Goal: Information Seeking & Learning: Learn about a topic

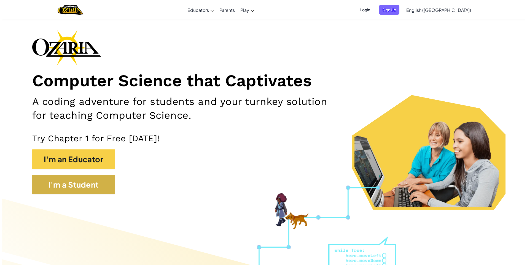
scroll to position [28, 0]
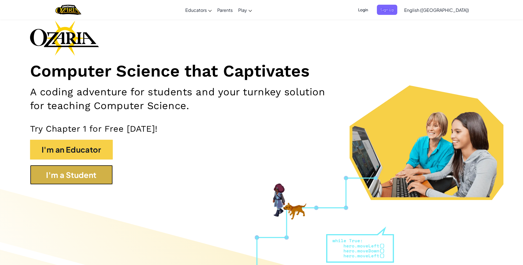
click at [97, 175] on button "I'm a Student" at bounding box center [71, 175] width 83 height 20
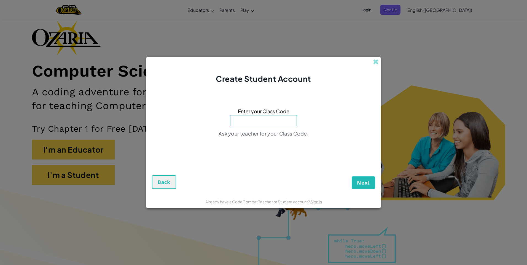
type input "O"
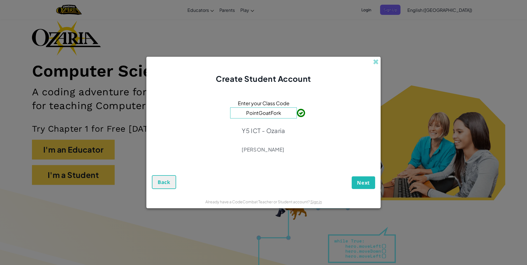
type input "PointGoatFork"
click at [358, 184] on span "Next" at bounding box center [363, 183] width 13 height 7
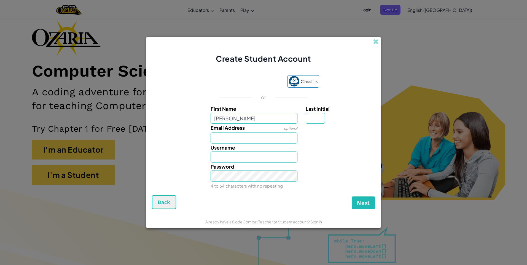
type input "[PERSON_NAME]"
click at [319, 115] on input "Last Initial" at bounding box center [315, 118] width 19 height 11
type input "m"
click at [229, 140] on input "Email Address" at bounding box center [254, 138] width 87 height 11
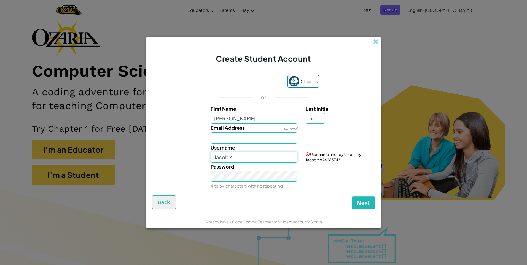
click at [238, 155] on input "JacobM" at bounding box center [254, 157] width 87 height 11
type input "J"
click at [282, 160] on input "Cookie" at bounding box center [254, 157] width 87 height 11
click at [246, 158] on input "Cookieman" at bounding box center [254, 157] width 87 height 11
click at [236, 156] on input "Cookie" at bounding box center [254, 157] width 87 height 11
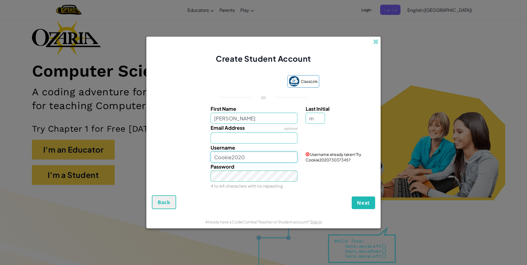
click at [256, 162] on input "Cookie2020" at bounding box center [254, 157] width 87 height 11
type input "Cookiegod 12345"
click at [363, 205] on span "Next" at bounding box center [363, 203] width 13 height 7
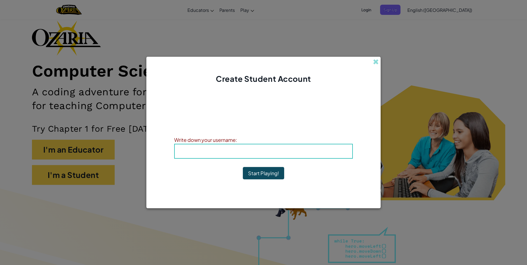
click at [262, 153] on b "Username : Cookiegod 12345" at bounding box center [263, 151] width 81 height 6
click at [270, 152] on b "Username : Cookiegod 12345" at bounding box center [263, 151] width 81 height 6
click at [264, 173] on button "Start Playing!" at bounding box center [263, 173] width 41 height 13
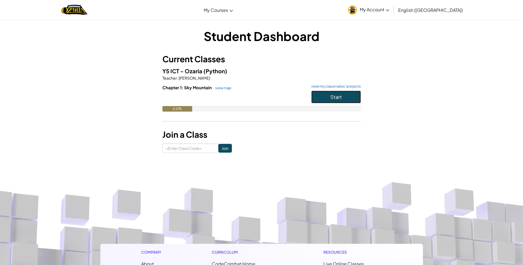
click at [335, 99] on span "Start" at bounding box center [336, 97] width 12 height 6
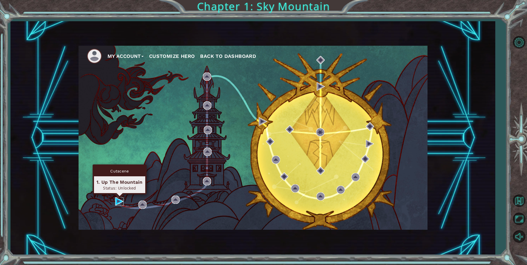
click at [119, 199] on img at bounding box center [119, 202] width 8 height 8
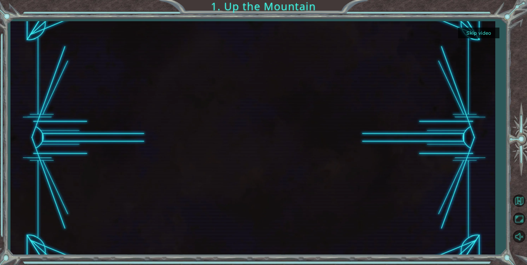
click at [476, 34] on button "Skip video" at bounding box center [478, 33] width 41 height 11
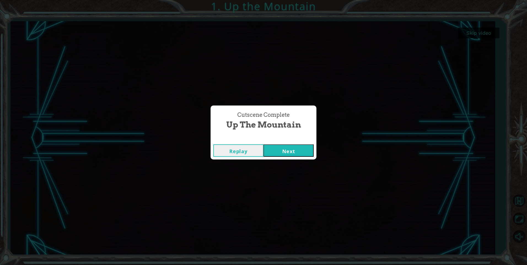
click at [299, 146] on button "Next" at bounding box center [289, 151] width 50 height 12
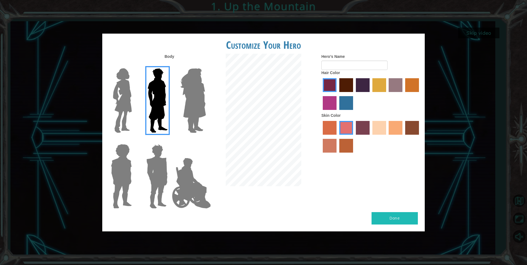
click at [183, 98] on img at bounding box center [193, 100] width 30 height 69
click at [206, 65] on input "Hero Amethyst" at bounding box center [206, 65] width 0 height 0
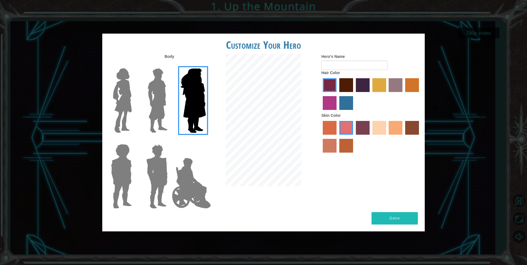
click at [163, 97] on img at bounding box center [157, 100] width 25 height 69
click at [170, 65] on input "Hero Lars" at bounding box center [170, 65] width 0 height 0
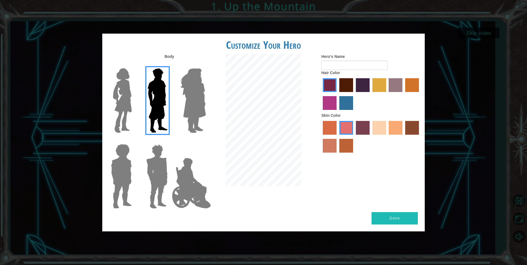
click at [133, 97] on img at bounding box center [122, 100] width 23 height 69
click at [134, 65] on input "Hero Connie" at bounding box center [134, 65] width 0 height 0
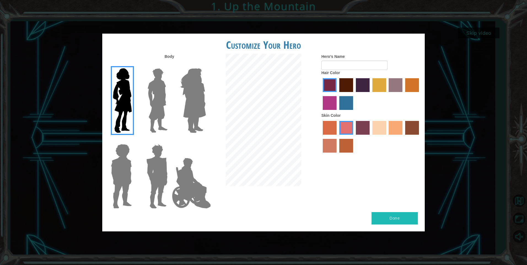
click at [124, 170] on img at bounding box center [121, 176] width 25 height 69
click at [134, 141] on input "Hero Steven" at bounding box center [134, 141] width 0 height 0
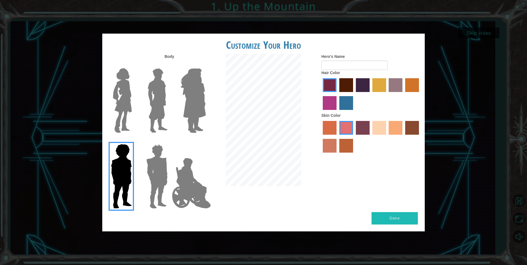
click at [153, 161] on img at bounding box center [157, 176] width 26 height 69
click at [170, 141] on input "Hero Garnet" at bounding box center [170, 141] width 0 height 0
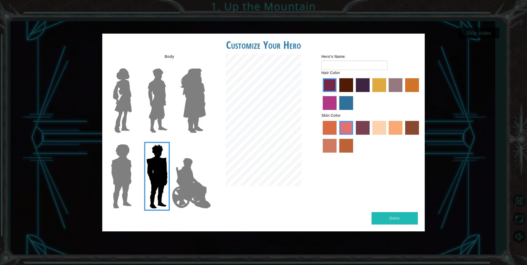
click at [166, 107] on img at bounding box center [157, 100] width 25 height 69
click at [170, 65] on input "Hero Lars" at bounding box center [170, 65] width 0 height 0
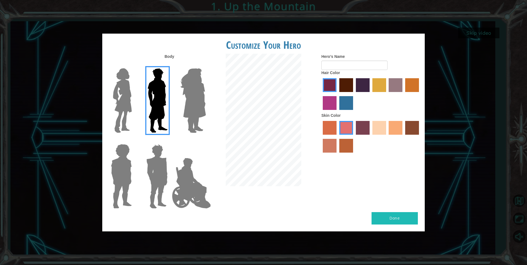
click at [346, 84] on label "maroon hair color" at bounding box center [347, 85] width 14 height 14
click at [338, 94] on input "maroon hair color" at bounding box center [338, 94] width 0 height 0
click at [365, 128] on label "tosca skin color" at bounding box center [363, 128] width 14 height 14
click at [354, 137] on input "tosca skin color" at bounding box center [354, 137] width 0 height 0
click at [331, 129] on label "sorbus skin color" at bounding box center [330, 128] width 14 height 14
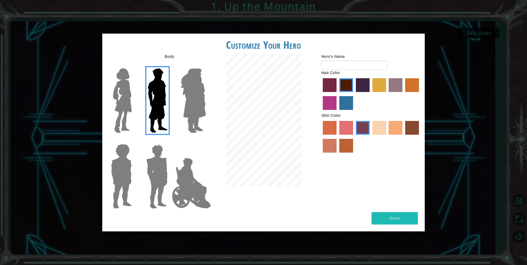
click at [321, 137] on input "sorbus skin color" at bounding box center [321, 137] width 0 height 0
click at [381, 129] on label "sandy beach skin color" at bounding box center [380, 128] width 14 height 14
click at [371, 137] on input "sandy beach skin color" at bounding box center [371, 137] width 0 height 0
click at [401, 222] on button "Done" at bounding box center [395, 218] width 46 height 12
type input "Cookiegod"
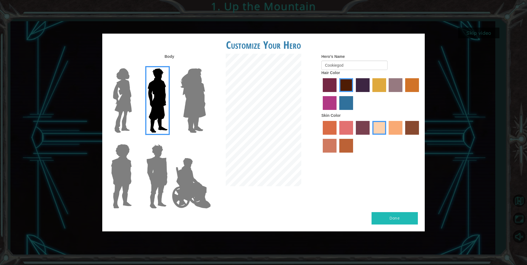
click at [397, 221] on button "Done" at bounding box center [395, 218] width 46 height 12
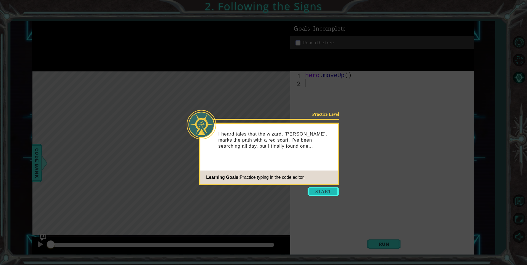
click at [337, 192] on button "Start" at bounding box center [323, 191] width 31 height 9
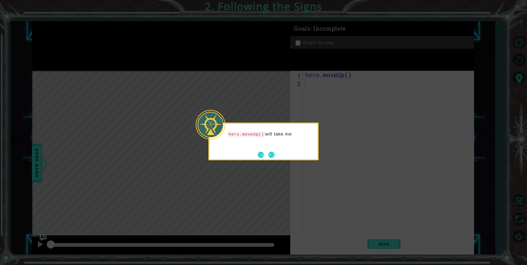
click at [290, 142] on div "hero.moveUp() will take me" at bounding box center [264, 137] width 108 height 22
click at [354, 199] on icon at bounding box center [263, 132] width 527 height 265
click at [271, 154] on button "Next" at bounding box center [272, 155] width 6 height 6
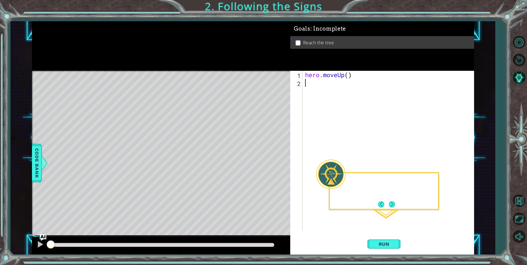
click at [271, 154] on div "Level Map" at bounding box center [159, 152] width 255 height 162
click at [385, 206] on button "Back" at bounding box center [383, 205] width 11 height 6
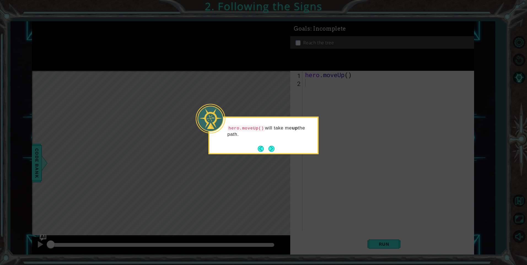
click at [344, 177] on icon at bounding box center [263, 132] width 527 height 265
click at [273, 150] on button "Next" at bounding box center [272, 149] width 6 height 6
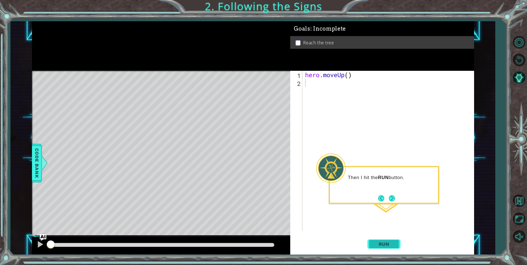
click at [386, 239] on button "Run" at bounding box center [384, 244] width 33 height 18
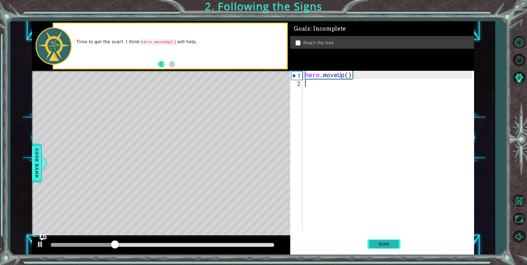
click at [386, 241] on button "Run" at bounding box center [384, 244] width 33 height 18
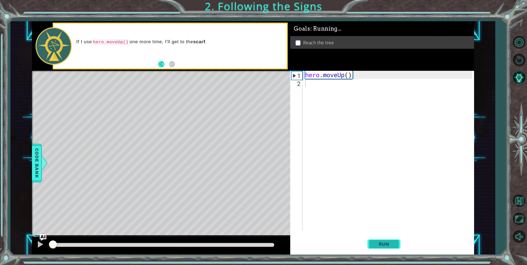
click at [386, 241] on button "Run" at bounding box center [384, 244] width 33 height 18
type textarea "h"
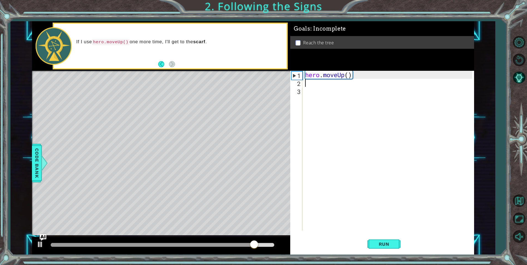
type textarea "h"
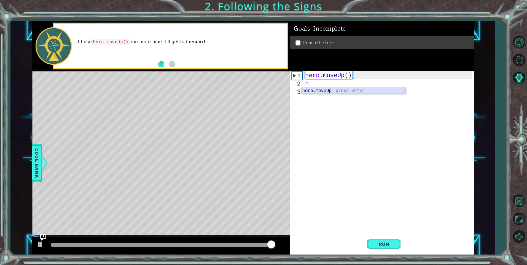
click at [320, 90] on div "h ero.moveUp press enter" at bounding box center [354, 97] width 104 height 20
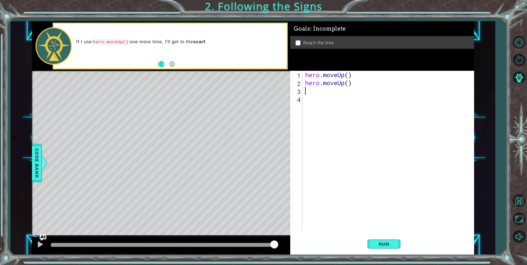
type textarea "h"
click at [306, 105] on div "hero . moveUp ( ) hero . moveUp ( ) h" at bounding box center [389, 159] width 171 height 176
click at [311, 94] on div "hero . moveUp ( ) hero . moveUp ( ) h" at bounding box center [389, 159] width 171 height 176
type textarea "he"
click at [317, 98] on div "he ro.moveUp press enter" at bounding box center [354, 105] width 104 height 20
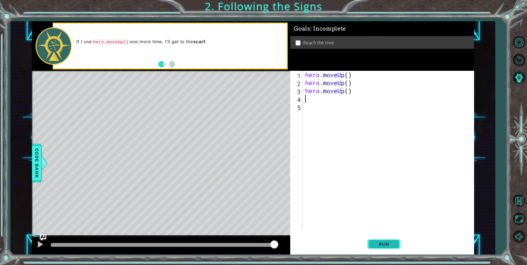
click at [390, 246] on span "Run" at bounding box center [385, 245] width 22 height 6
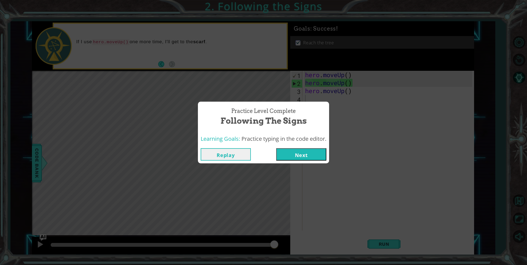
click at [310, 152] on button "Next" at bounding box center [301, 154] width 50 height 12
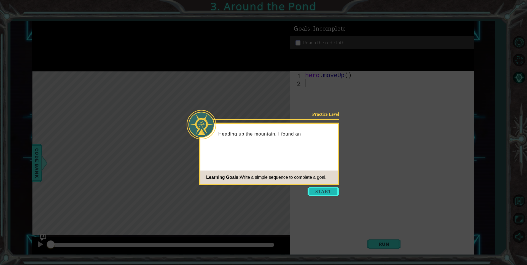
click at [332, 193] on button "Start" at bounding box center [323, 191] width 31 height 9
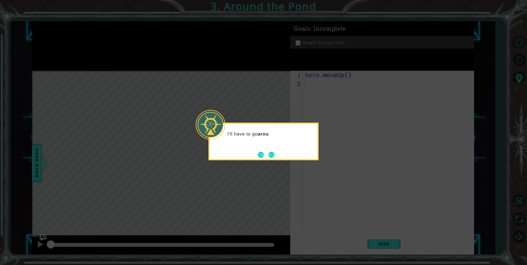
click at [293, 149] on div "I'll have to go arou" at bounding box center [264, 142] width 110 height 38
click at [292, 149] on div "I'll have to go around the pond ." at bounding box center [264, 142] width 110 height 38
click at [274, 152] on button "Next" at bounding box center [271, 155] width 7 height 7
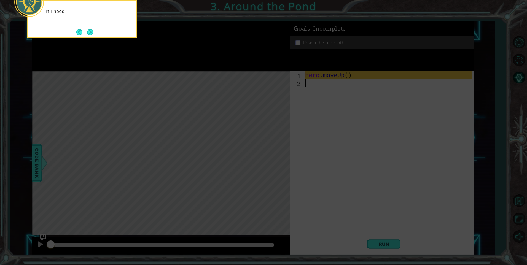
click at [315, 132] on icon at bounding box center [263, 39] width 527 height 451
click at [326, 114] on icon at bounding box center [263, 39] width 527 height 451
click at [91, 31] on button "Next" at bounding box center [90, 32] width 6 height 6
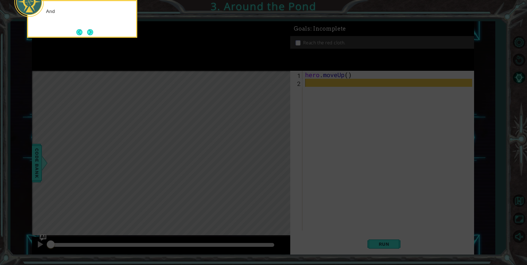
click at [91, 31] on button "Next" at bounding box center [90, 32] width 6 height 6
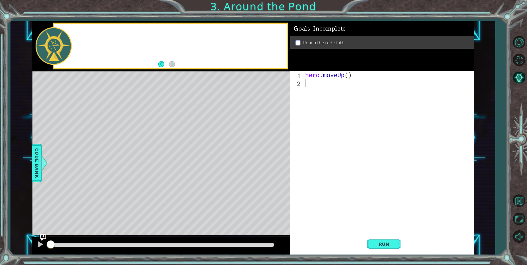
click at [91, 31] on div at bounding box center [170, 46] width 233 height 44
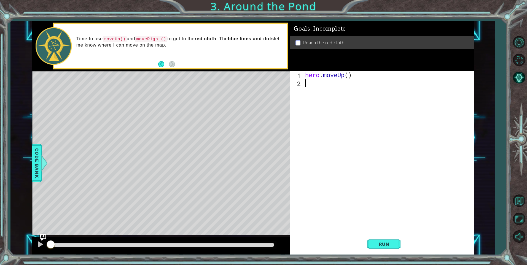
click at [312, 84] on div "hero . moveUp ( )" at bounding box center [389, 159] width 171 height 176
type textarea "h"
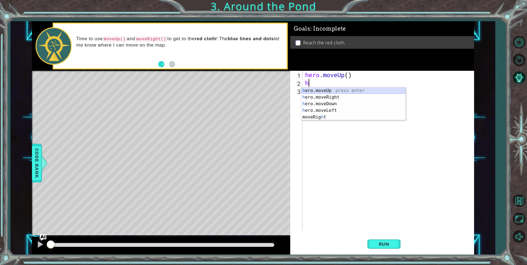
click at [312, 89] on div "h ero.moveUp press enter h ero.moveRight press enter h ero.moveDown press enter…" at bounding box center [354, 110] width 104 height 46
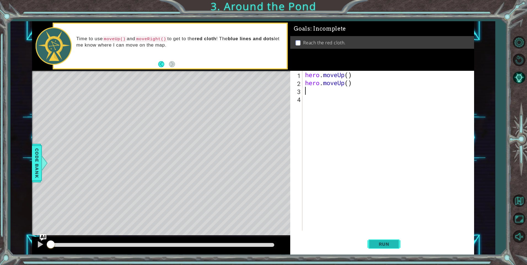
click at [375, 244] on span "Run" at bounding box center [385, 245] width 22 height 6
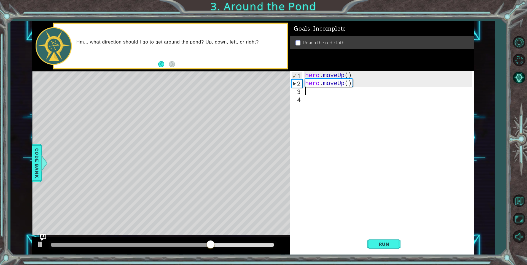
click at [303, 92] on div "1 2 3 4 hero . moveUp ( ) hero . moveUp ( ) ההההההההההההההההההההההההההההההההההה…" at bounding box center [381, 151] width 182 height 160
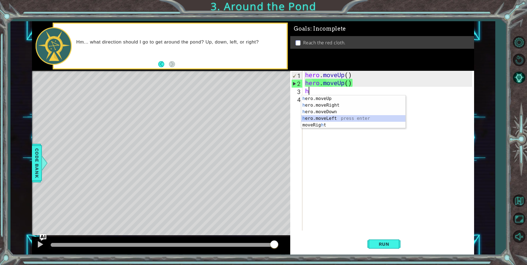
click at [331, 119] on div "h ero.moveUp press enter h ero.moveRight press enter h ero.moveDown press enter…" at bounding box center [354, 118] width 104 height 46
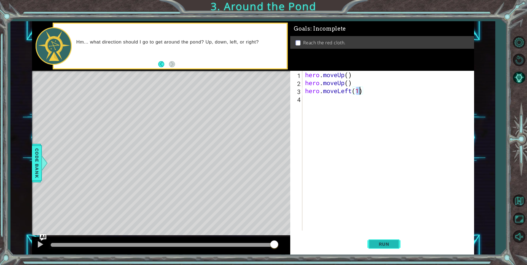
click at [391, 247] on button "Run" at bounding box center [384, 244] width 33 height 18
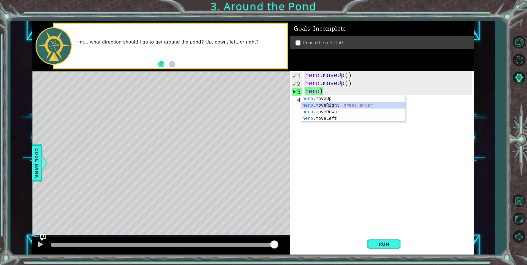
click at [334, 106] on div "hero .moveUp press enter hero .moveRight press enter hero .moveDown press enter…" at bounding box center [354, 115] width 104 height 40
type textarea "hero.moveRight()"
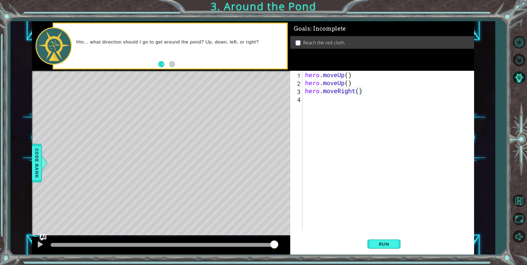
click at [304, 102] on div "hero.moveRight() 1 2 3 4 hero . moveUp ( ) hero . moveUp ( ) hero . moveRight (…" at bounding box center [381, 151] width 182 height 160
click at [304, 101] on div "hero . moveUp ( ) hero . moveUp ( ) hero . moveRight ( )" at bounding box center [389, 159] width 171 height 176
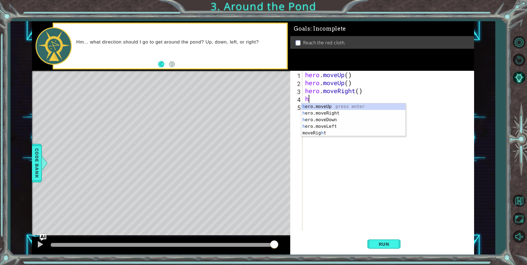
type textarea "he"
click at [313, 107] on div "he ro.moveUp press enter he ro.moveRight press enter he ro.moveDown press enter…" at bounding box center [354, 123] width 104 height 40
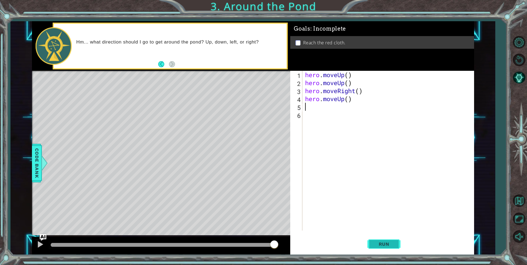
click at [391, 243] on span "Run" at bounding box center [385, 245] width 22 height 6
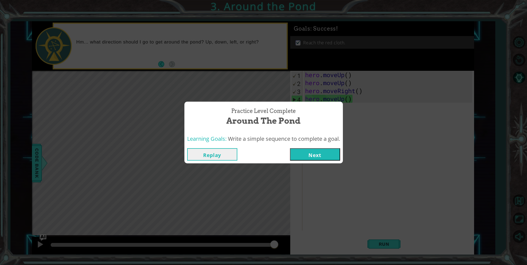
click at [306, 159] on button "Next" at bounding box center [315, 154] width 50 height 12
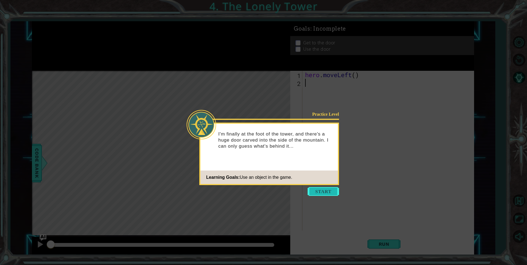
click at [330, 189] on button "Start" at bounding box center [323, 191] width 31 height 9
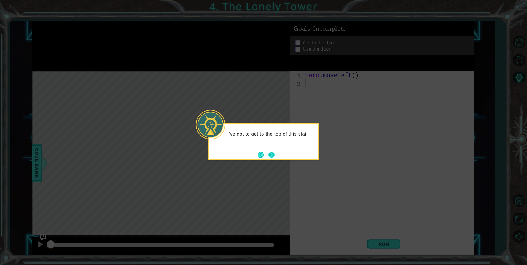
click at [271, 152] on button "Next" at bounding box center [272, 155] width 6 height 6
click at [271, 152] on button "Next" at bounding box center [271, 155] width 6 height 6
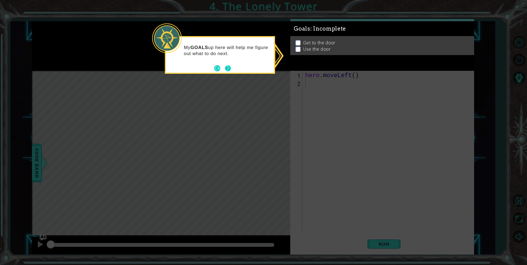
click at [231, 69] on button "Next" at bounding box center [228, 68] width 8 height 8
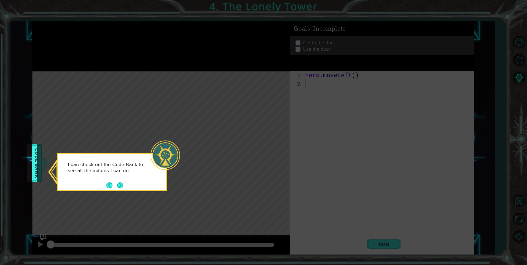
click at [36, 170] on body "1 ההההההההההההההההההההההההההההההההההההההההההההההההההההההההההההההההההההההההההההה…" at bounding box center [263, 132] width 527 height 265
click at [36, 170] on span "Code Bank" at bounding box center [37, 163] width 9 height 34
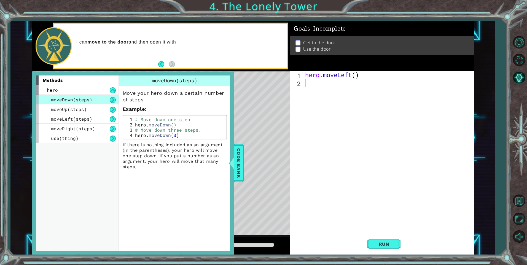
click at [254, 151] on div "Level Map" at bounding box center [159, 152] width 255 height 162
click at [161, 65] on button "Back" at bounding box center [163, 64] width 11 height 6
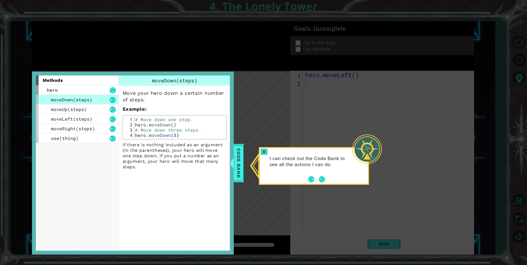
click at [372, 149] on div at bounding box center [368, 150] width 30 height 30
click at [238, 162] on span "Code Bank" at bounding box center [233, 163] width 9 height 34
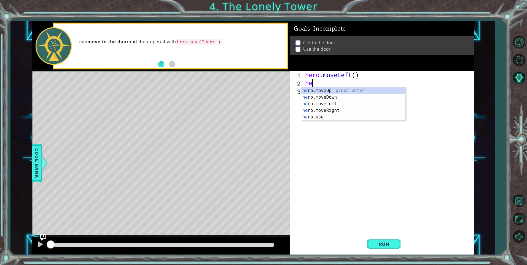
type textarea "her"
click at [313, 105] on div "her o.moveUp press enter her o.moveDown press enter her o.moveLeft press enter …" at bounding box center [354, 110] width 104 height 46
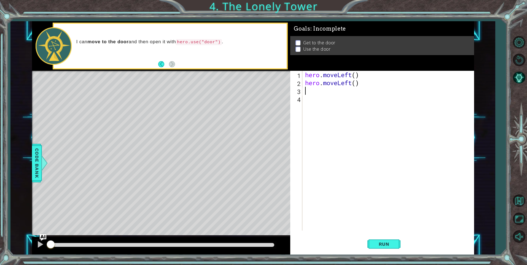
scroll to position [0, 0]
click at [381, 247] on button "Run" at bounding box center [384, 244] width 33 height 18
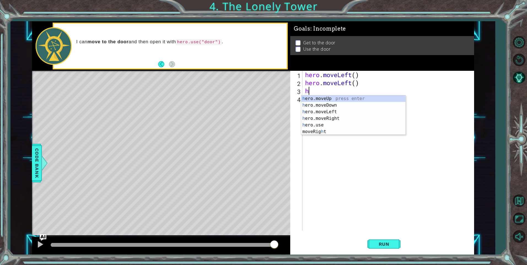
type textarea "he"
click at [321, 98] on div "he ro.moveUp press enter he ro.moveDown press enter he ro.moveLeft press enter …" at bounding box center [354, 118] width 104 height 46
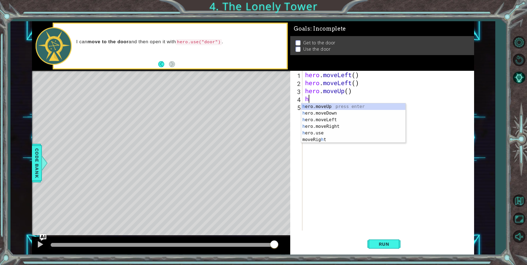
type textarea "he"
click at [319, 107] on div "he ro.moveUp press enter he ro.moveDown press enter he ro.moveLeft press enter …" at bounding box center [354, 126] width 104 height 46
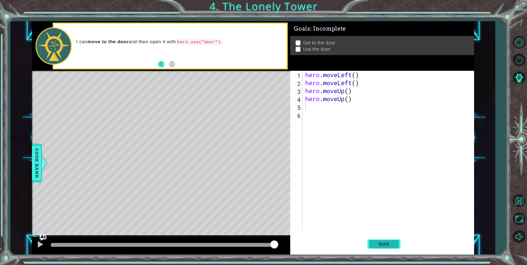
click at [380, 245] on span "Run" at bounding box center [385, 245] width 22 height 6
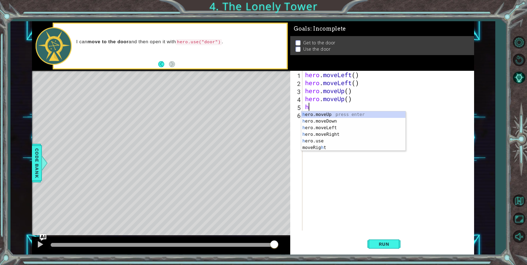
type textarea "he"
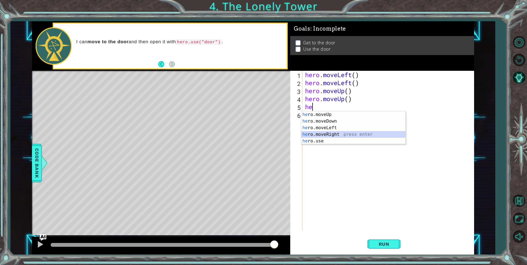
click at [331, 133] on div "he ro.moveUp press enter he ro.moveDown press enter he ro.moveLeft press enter …" at bounding box center [354, 134] width 104 height 46
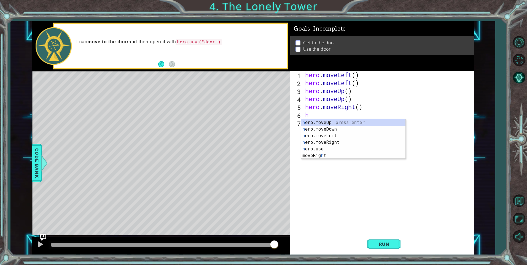
type textarea "he"
click at [329, 141] on div "he ro.moveUp press enter he ro.moveDown press enter he ro.moveLeft press enter …" at bounding box center [354, 142] width 104 height 46
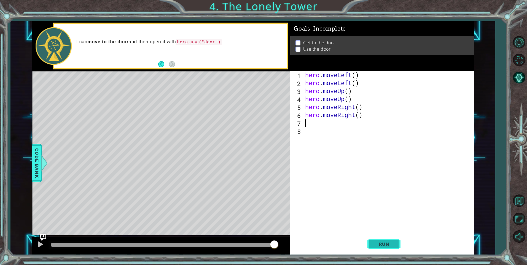
click at [388, 246] on span "Run" at bounding box center [385, 245] width 22 height 6
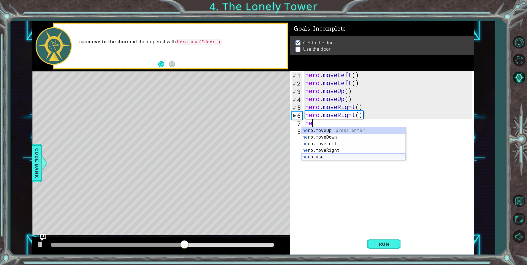
click at [329, 159] on div "he ro.moveUp press enter he ro.moveDown press enter he ro.moveLeft press enter …" at bounding box center [354, 150] width 104 height 46
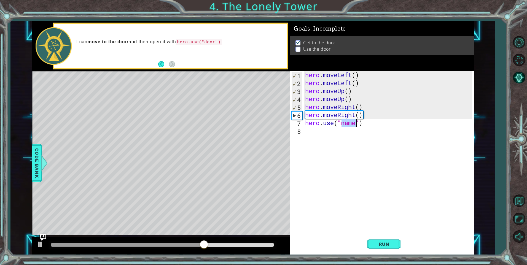
click at [355, 122] on div "hero . moveLeft ( ) hero . moveLeft ( ) hero . moveUp ( ) hero . moveUp ( ) her…" at bounding box center [388, 151] width 168 height 160
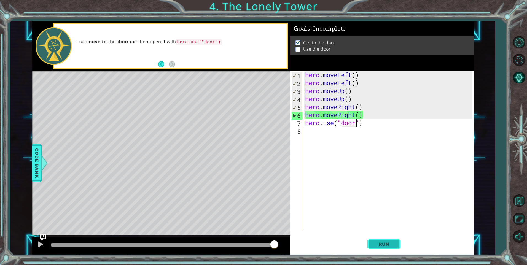
type textarea "hero.use("door")"
click at [392, 238] on button "Run" at bounding box center [384, 244] width 33 height 18
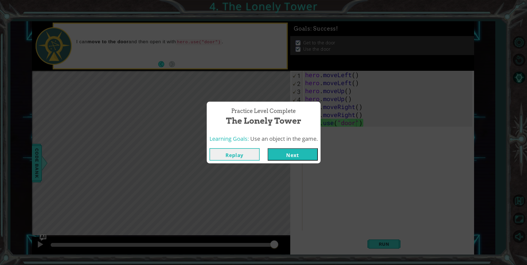
click at [294, 151] on button "Next" at bounding box center [293, 154] width 50 height 12
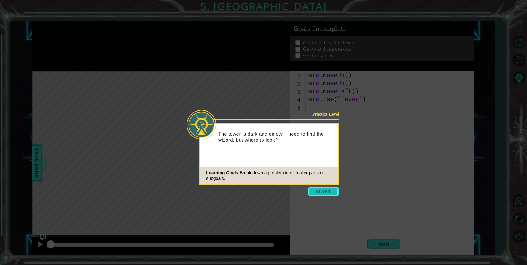
click at [315, 194] on button "Start" at bounding box center [323, 191] width 31 height 9
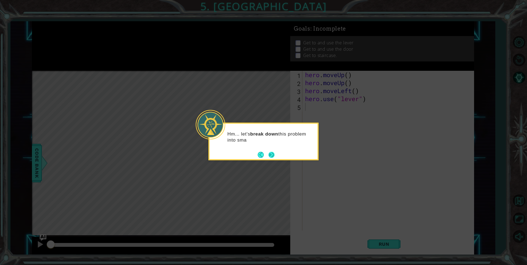
click at [275, 155] on button "Next" at bounding box center [271, 155] width 6 height 6
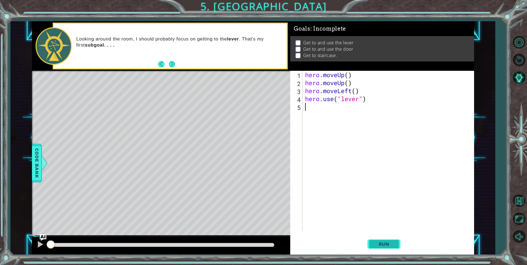
click at [390, 244] on span "Run" at bounding box center [385, 245] width 22 height 6
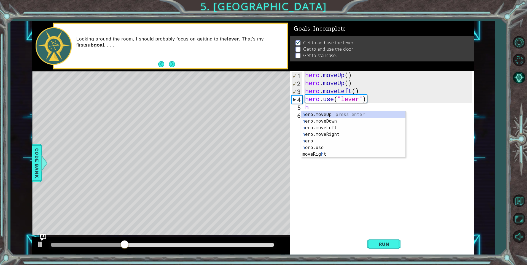
type textarea "he"
click at [339, 135] on div "he ro.moveUp press enter he ro.moveDown press enter he ro.moveLeft press enter …" at bounding box center [354, 137] width 104 height 53
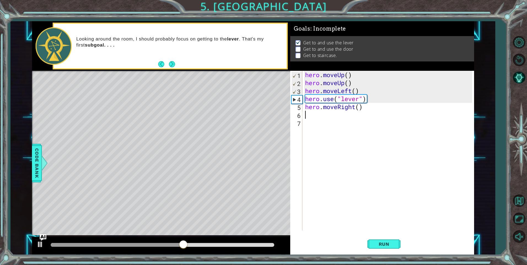
type textarea "h"
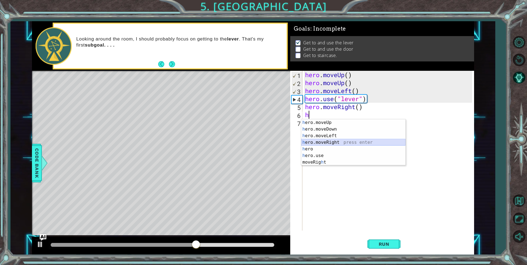
click at [324, 142] on div "h ero.moveUp press enter h ero.moveDown press enter h ero.moveLeft press enter …" at bounding box center [354, 149] width 104 height 60
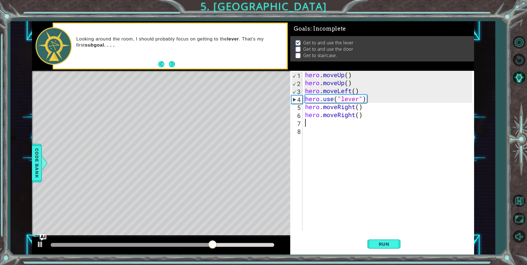
click at [310, 126] on div "hero . moveUp ( ) hero . moveUp ( ) hero . moveLeft ( ) hero . use ( "lever" ) …" at bounding box center [389, 159] width 171 height 176
type textarea "h"
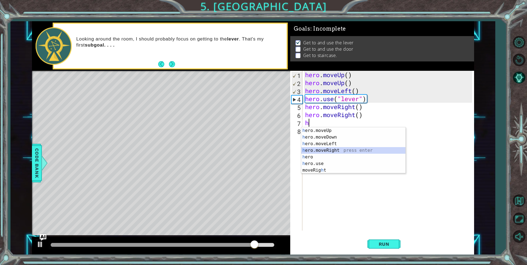
click at [330, 150] on div "h ero.moveUp press enter h ero.moveDown press enter h ero.moveLeft press enter …" at bounding box center [354, 157] width 104 height 60
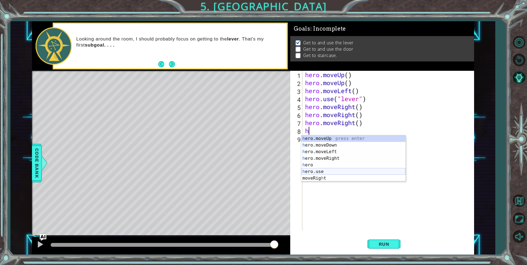
click at [321, 174] on div "h ero.moveUp press enter h ero.moveDown press enter h ero.moveLeft press enter …" at bounding box center [354, 165] width 104 height 60
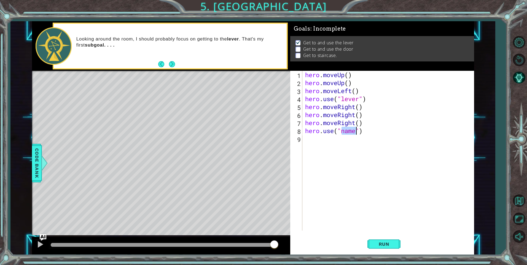
click at [356, 134] on div "hero . moveUp ( ) hero . moveUp ( ) hero . moveLeft ( ) hero . use ( "lever" ) …" at bounding box center [388, 151] width 168 height 160
type textarea "hero.use("door")"
click at [383, 241] on button "Run" at bounding box center [384, 244] width 33 height 18
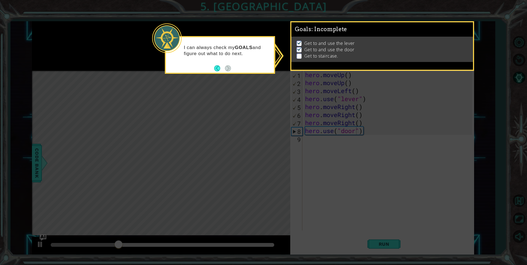
click at [291, 49] on div "Goals : Incomplete Get to and use the lever Get to and use the door Get to stai…" at bounding box center [382, 46] width 184 height 50
click at [300, 55] on p at bounding box center [299, 56] width 5 height 5
click at [216, 70] on button "Back" at bounding box center [219, 68] width 11 height 6
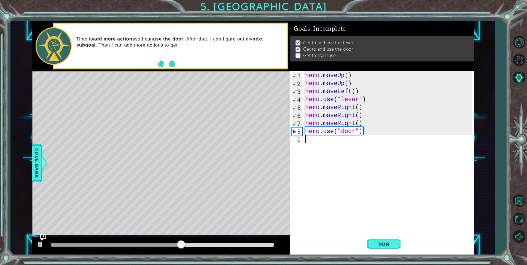
click at [305, 143] on div "hero . moveUp ( ) hero . moveUp ( ) hero . moveLeft ( ) hero . use ( "lever" ) …" at bounding box center [389, 159] width 171 height 176
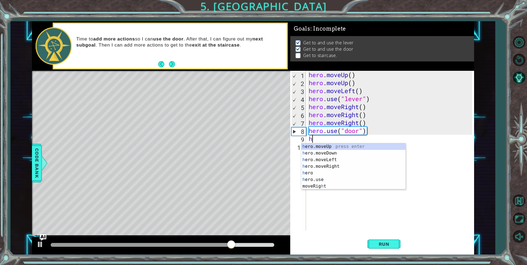
type textarea "he"
click at [336, 146] on div "he ro.moveUp press enter he ro.moveDown press enter he ro.moveLeft press enter …" at bounding box center [357, 169] width 104 height 53
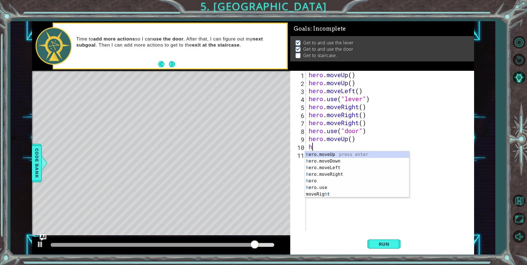
type textarea "he"
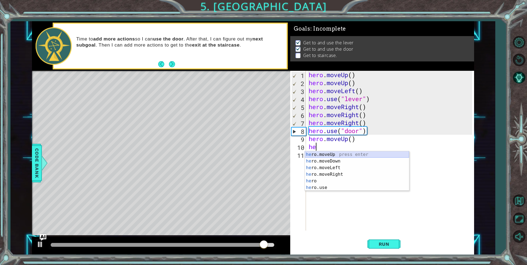
click at [331, 154] on div "he ro.moveUp press enter he ro.moveDown press enter he ro.moveLeft press enter …" at bounding box center [357, 177] width 104 height 53
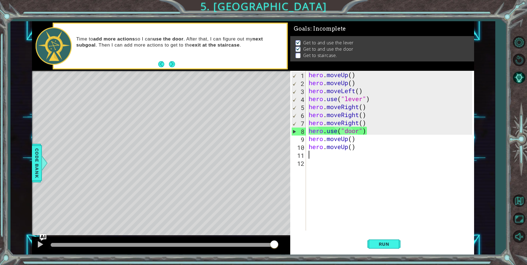
type textarea "h"
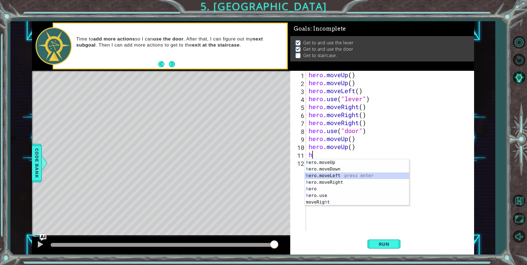
click at [330, 177] on div "h ero.moveUp press enter h ero.moveDown press enter h ero.moveLeft press enter …" at bounding box center [357, 189] width 104 height 60
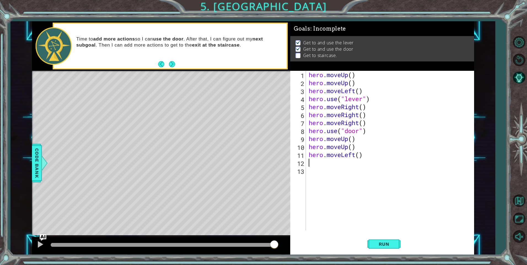
type textarea "h"
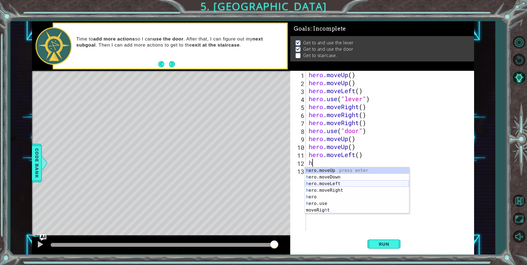
click at [323, 184] on div "h ero.moveUp press enter h ero.moveDown press enter h ero.moveLeft press enter …" at bounding box center [357, 197] width 104 height 60
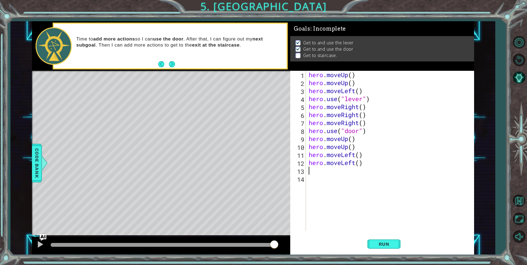
type textarea "h"
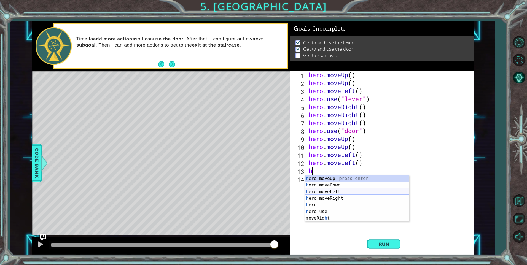
click at [337, 194] on div "h ero.moveUp press enter h ero.moveDown press enter h ero.moveLeft press enter …" at bounding box center [357, 205] width 104 height 60
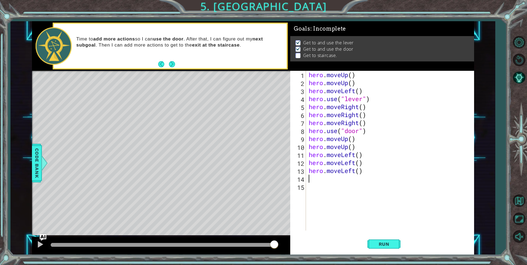
type textarea "h"
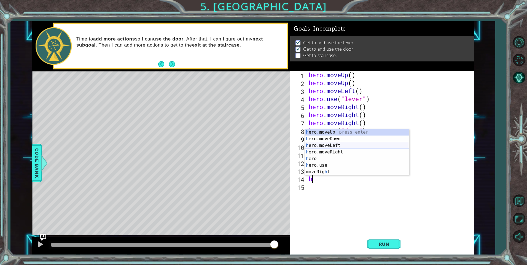
click at [325, 146] on div "h ero.moveUp press enter h ero.moveDown press enter h ero.moveLeft press enter …" at bounding box center [357, 159] width 104 height 60
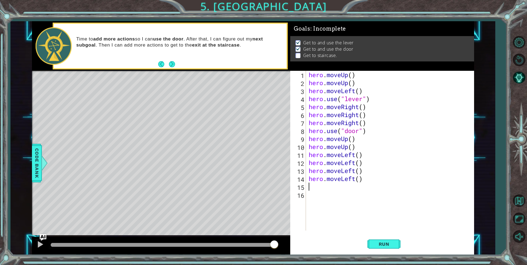
type textarea "h"
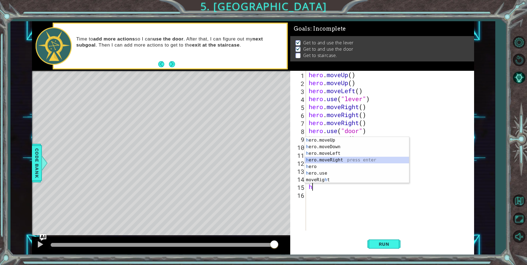
click at [328, 158] on div "h ero.moveUp press enter h ero.moveDown press enter h ero.moveLeft press enter …" at bounding box center [357, 167] width 104 height 60
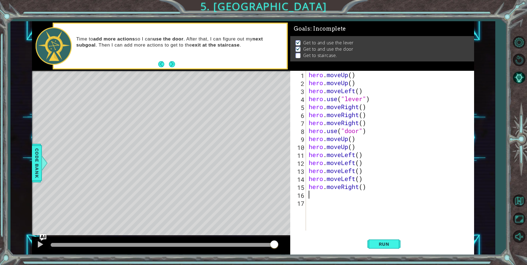
type textarea "h"
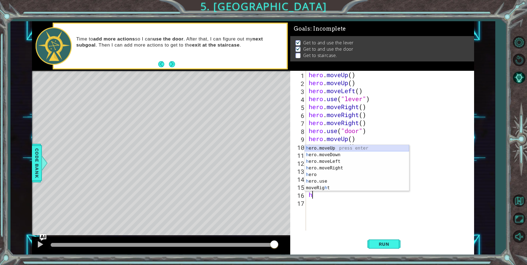
click at [341, 148] on div "h ero.moveUp press enter h ero.moveDown press enter h ero.moveLeft press enter …" at bounding box center [357, 175] width 104 height 60
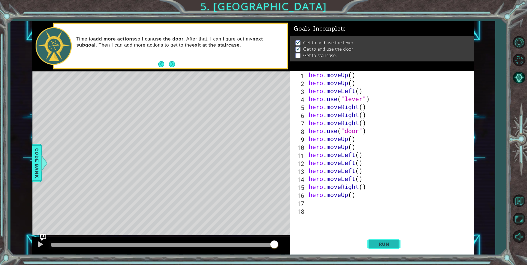
click at [384, 245] on span "Run" at bounding box center [385, 245] width 22 height 6
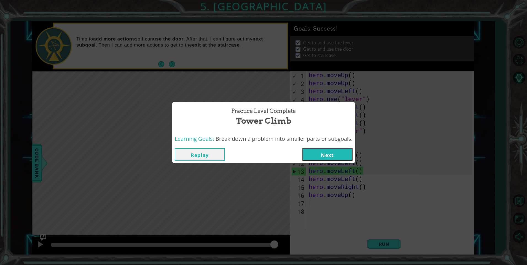
click at [317, 153] on button "Next" at bounding box center [328, 154] width 50 height 12
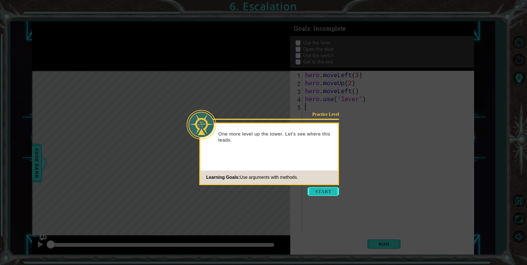
click at [338, 191] on button "Start" at bounding box center [323, 191] width 31 height 9
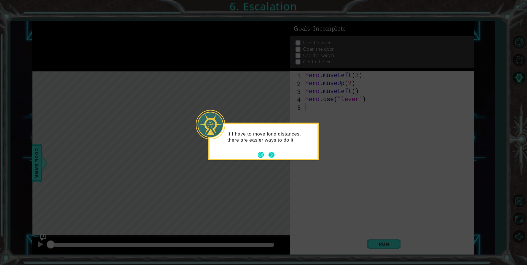
click at [270, 155] on button "Next" at bounding box center [272, 155] width 6 height 6
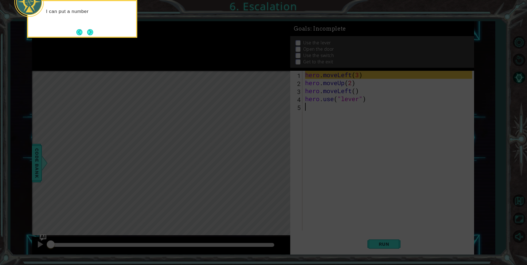
click at [334, 115] on icon at bounding box center [263, 39] width 527 height 451
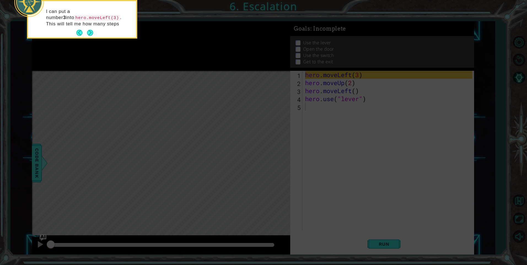
click at [334, 115] on icon at bounding box center [263, 39] width 527 height 451
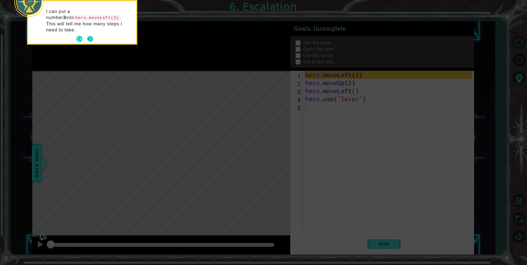
click at [94, 36] on button "Next" at bounding box center [90, 39] width 6 height 6
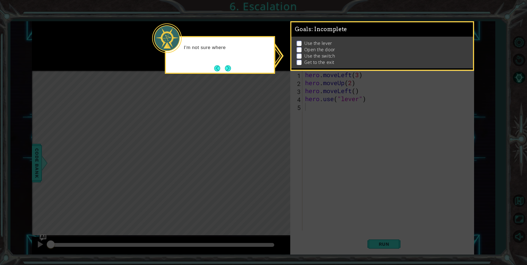
click at [346, 112] on icon at bounding box center [263, 132] width 527 height 265
click at [228, 66] on button "Next" at bounding box center [228, 69] width 6 height 6
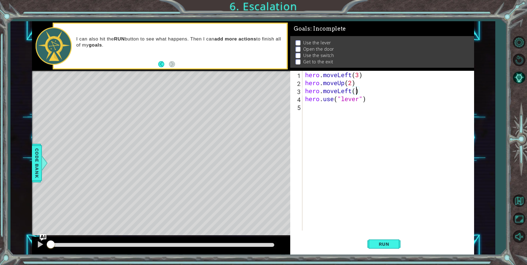
click at [358, 91] on div "hero . moveLeft ( 3 ) hero . moveUp ( 2 ) hero . moveLeft ( ) hero . use ( "lev…" at bounding box center [389, 159] width 171 height 176
type textarea "hero.moveLeft(2)"
click at [392, 242] on span "Run" at bounding box center [385, 245] width 22 height 6
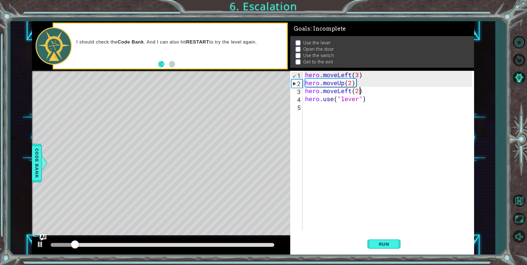
click at [304, 112] on div "hero . moveLeft ( 3 ) hero . moveUp ( 2 ) hero . moveLeft ( 2 ) hero . use ( "l…" at bounding box center [389, 159] width 171 height 176
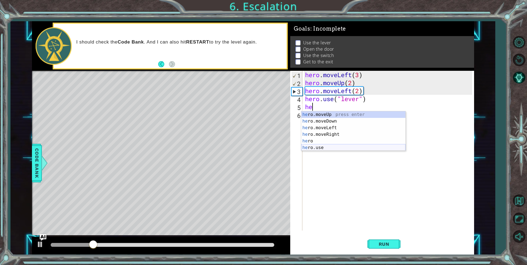
click at [328, 148] on div "he ro.moveUp press enter he ro.moveDown press enter he ro.moveLeft press enter …" at bounding box center [354, 137] width 104 height 53
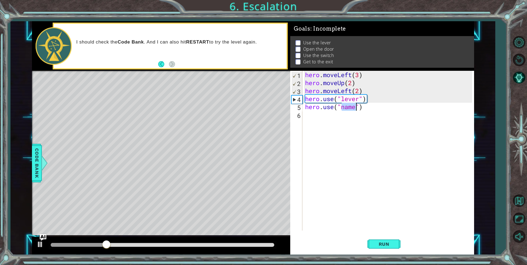
click at [356, 110] on div "hero . moveLeft ( 3 ) hero . moveUp ( 2 ) hero . moveLeft ( 2 ) hero . use ( "l…" at bounding box center [388, 151] width 168 height 160
click at [359, 92] on div "hero . moveLeft ( 3 ) hero . moveUp ( 2 ) hero . moveLeft ( 2 ) hero . use ( "l…" at bounding box center [389, 159] width 171 height 176
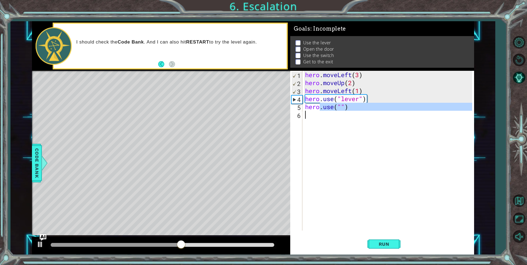
drag, startPoint x: 319, startPoint y: 108, endPoint x: 320, endPoint y: 120, distance: 11.3
click at [320, 120] on div "hero . moveLeft ( 3 ) hero . moveUp ( 2 ) hero . moveLeft ( 1 ) hero . use ( "l…" at bounding box center [389, 159] width 171 height 176
drag, startPoint x: 313, startPoint y: 108, endPoint x: 313, endPoint y: 116, distance: 8.6
drag, startPoint x: 313, startPoint y: 116, endPoint x: 319, endPoint y: 123, distance: 9.8
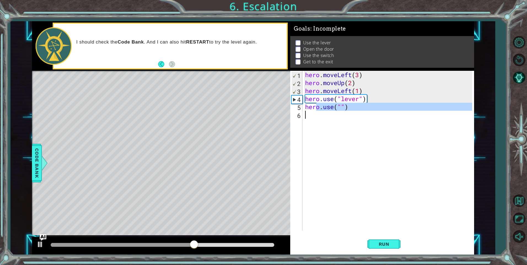
click at [319, 123] on div "hero . moveLeft ( 3 ) hero . moveUp ( 2 ) hero . moveLeft ( 1 ) hero . use ( "l…" at bounding box center [389, 159] width 171 height 176
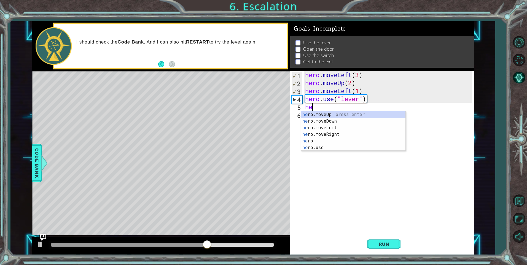
scroll to position [0, 0]
type textarea "h"
click at [328, 129] on div "he ro.moveUp press enter he ro.moveDown press enter he ro.moveLeft press enter …" at bounding box center [354, 137] width 104 height 53
type textarea "hero.moveLeft(1)"
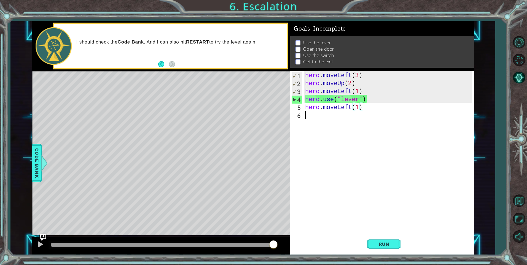
click at [306, 117] on div "hero . moveLeft ( 3 ) hero . moveUp ( 2 ) hero . moveLeft ( 1 ) hero . use ( "l…" at bounding box center [389, 159] width 171 height 176
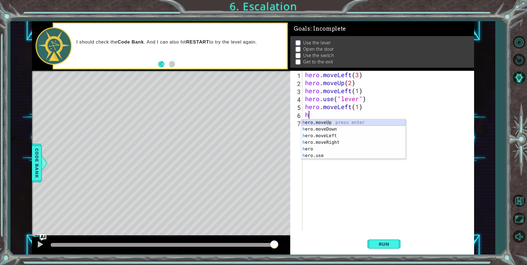
click at [321, 124] on div "h ero.moveUp press enter h ero.moveDown press enter h ero.moveLeft press enter …" at bounding box center [354, 145] width 104 height 53
type textarea "hero.moveUp(1)"
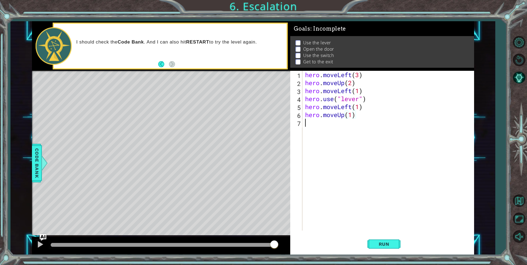
click at [307, 122] on div "hero . moveLeft ( 3 ) hero . moveUp ( 2 ) hero . moveLeft ( 1 ) hero . use ( "l…" at bounding box center [389, 159] width 171 height 176
type textarea "h"
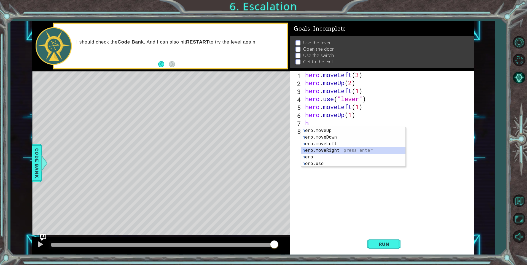
click at [332, 150] on div "h ero.moveUp press enter h ero.moveDown press enter h ero.moveLeft press enter …" at bounding box center [354, 153] width 104 height 53
type textarea "hero.moveRight(1)"
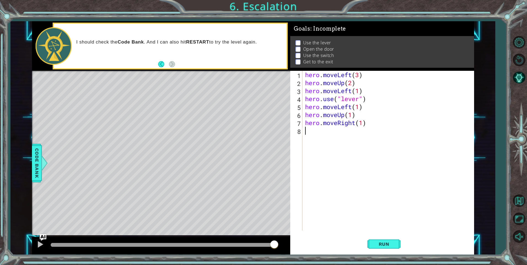
click at [309, 131] on div "hero . moveLeft ( 3 ) hero . moveUp ( 2 ) hero . moveLeft ( 1 ) hero . use ( "l…" at bounding box center [389, 159] width 171 height 176
click at [365, 124] on div "hero . moveLeft ( 3 ) hero . moveUp ( 2 ) hero . moveLeft ( 1 ) hero . use ( "l…" at bounding box center [389, 159] width 171 height 176
type textarea "hero.moveRight(2)"
click at [309, 130] on div "hero . moveLeft ( 3 ) hero . moveUp ( 2 ) hero . moveLeft ( 1 ) hero . use ( "l…" at bounding box center [389, 159] width 171 height 176
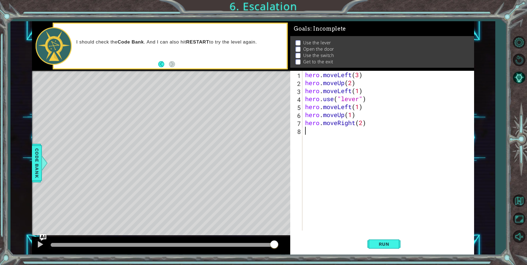
scroll to position [0, 0]
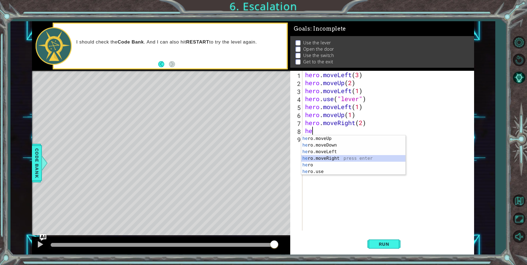
click at [330, 160] on div "he ro.moveUp press enter he ro.moveDown press enter he ro.moveLeft press enter …" at bounding box center [354, 161] width 104 height 53
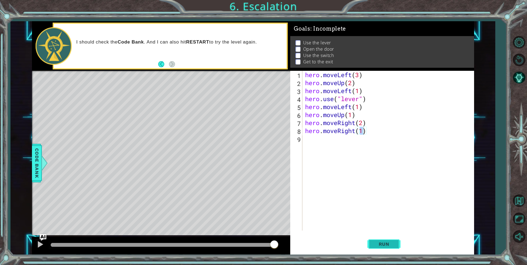
click at [380, 247] on span "Run" at bounding box center [385, 245] width 22 height 6
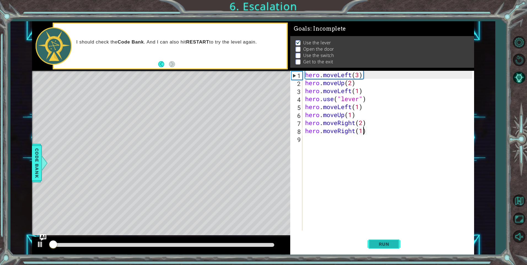
scroll to position [2, 0]
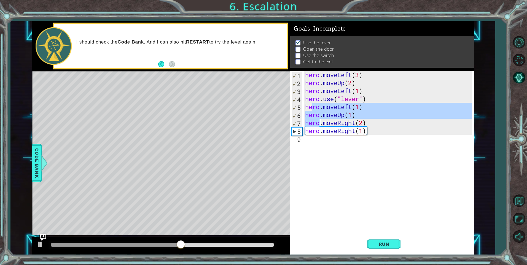
drag, startPoint x: 314, startPoint y: 108, endPoint x: 320, endPoint y: 125, distance: 17.5
click at [320, 125] on div "hero . moveLeft ( 3 ) hero . moveUp ( 2 ) hero . moveLeft ( 1 ) hero . use ( "l…" at bounding box center [389, 159] width 171 height 176
type textarea "hero.moveUp(1) hero.moveRight(2)"
